Goal: Task Accomplishment & Management: Manage account settings

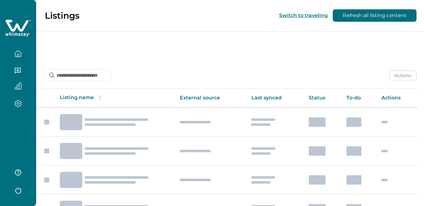
scroll to position [65, 0]
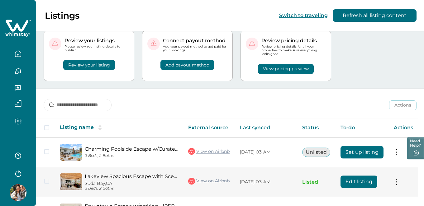
click at [359, 176] on button "Edit listing" at bounding box center [358, 182] width 37 height 12
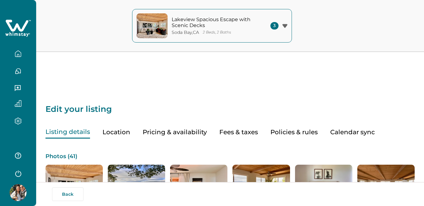
click at [159, 126] on button "Pricing & availability" at bounding box center [175, 132] width 64 height 13
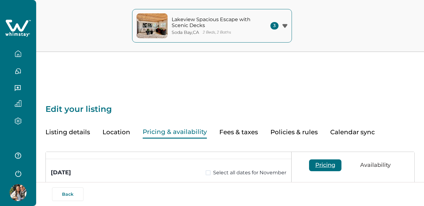
scroll to position [253, 0]
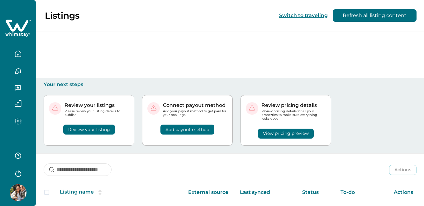
scroll to position [65, 0]
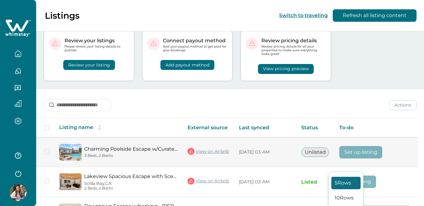
click at [401, 138] on td "Set up listing" at bounding box center [375, 153] width 82 height 30
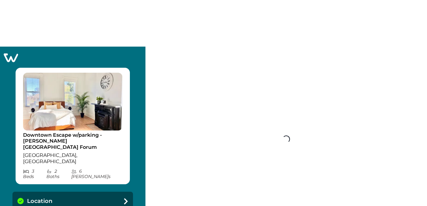
select select "**"
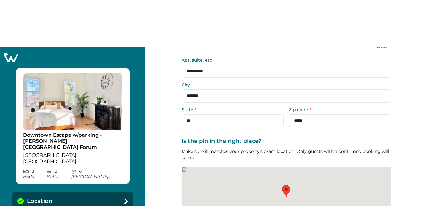
scroll to position [89, 0]
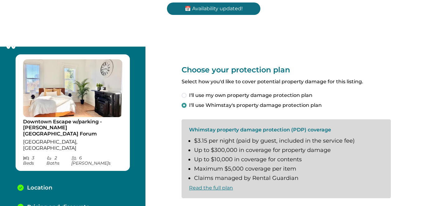
scroll to position [18, 0]
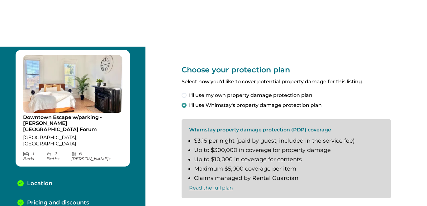
click at [183, 206] on span at bounding box center [183, 208] width 5 height 5
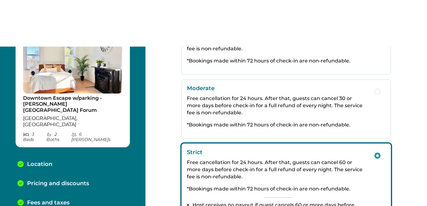
scroll to position [138, 0]
click at [249, 95] on p "Free cancellation for 24 hours. After that, guests can cancel 30 or more days b…" at bounding box center [277, 105] width 181 height 21
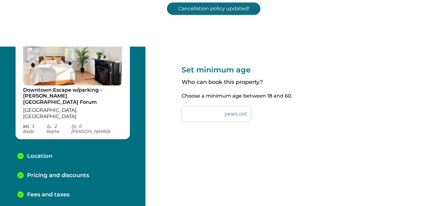
scroll to position [56, 0]
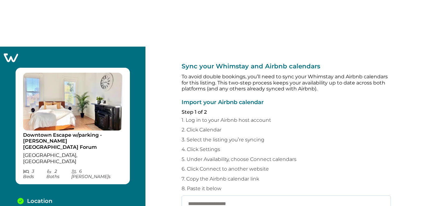
click at [190, 196] on input "text" at bounding box center [285, 204] width 209 height 17
paste input "**********"
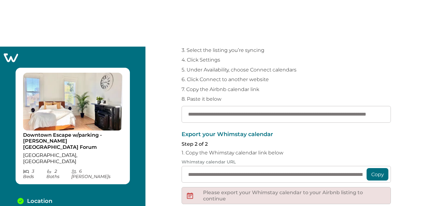
scroll to position [129, 0]
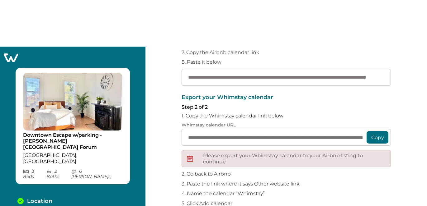
type input "**********"
click at [373, 131] on button "Copy" at bounding box center [377, 137] width 22 height 12
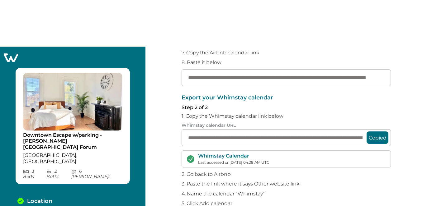
scroll to position [129, 0]
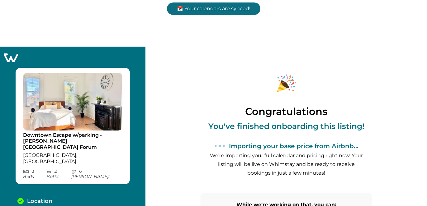
scroll to position [96, 0]
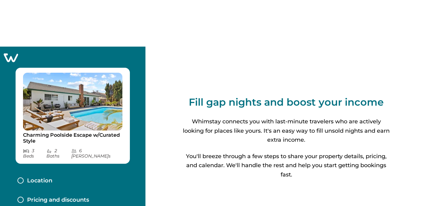
click at [10, 54] on icon at bounding box center [11, 58] width 14 height 9
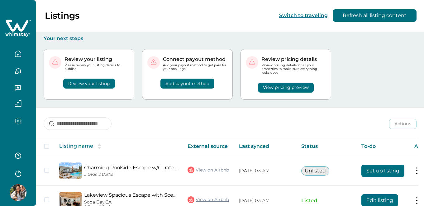
scroll to position [66, 0]
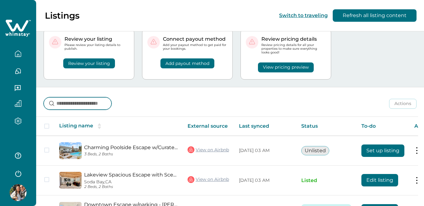
click at [83, 97] on input at bounding box center [78, 103] width 68 height 12
click at [59, 97] on input at bounding box center [78, 103] width 68 height 12
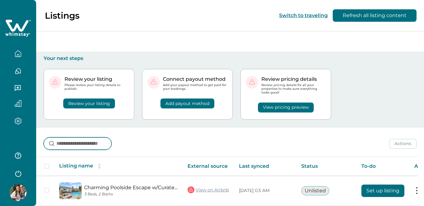
scroll to position [0, 0]
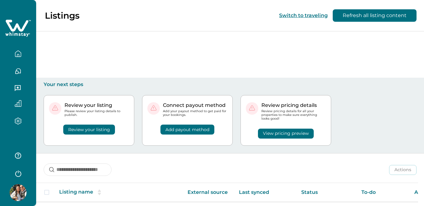
click at [80, 125] on button "Review your listing" at bounding box center [89, 130] width 52 height 10
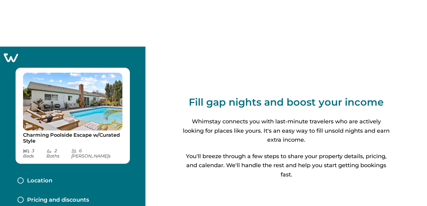
click at [8, 54] on icon at bounding box center [11, 58] width 14 height 9
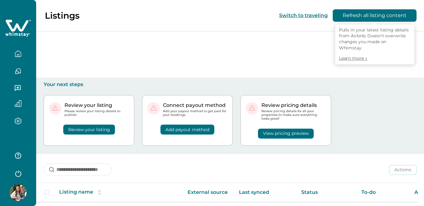
click at [352, 19] on button "Refresh all listing content" at bounding box center [374, 15] width 84 height 12
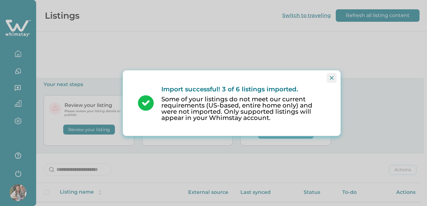
click at [332, 80] on button "Close" at bounding box center [331, 78] width 10 height 10
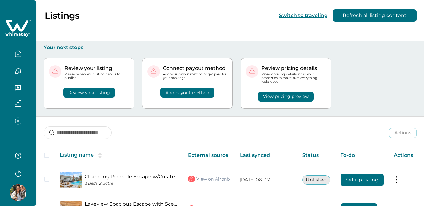
scroll to position [65, 0]
